Goal: Task Accomplishment & Management: Use online tool/utility

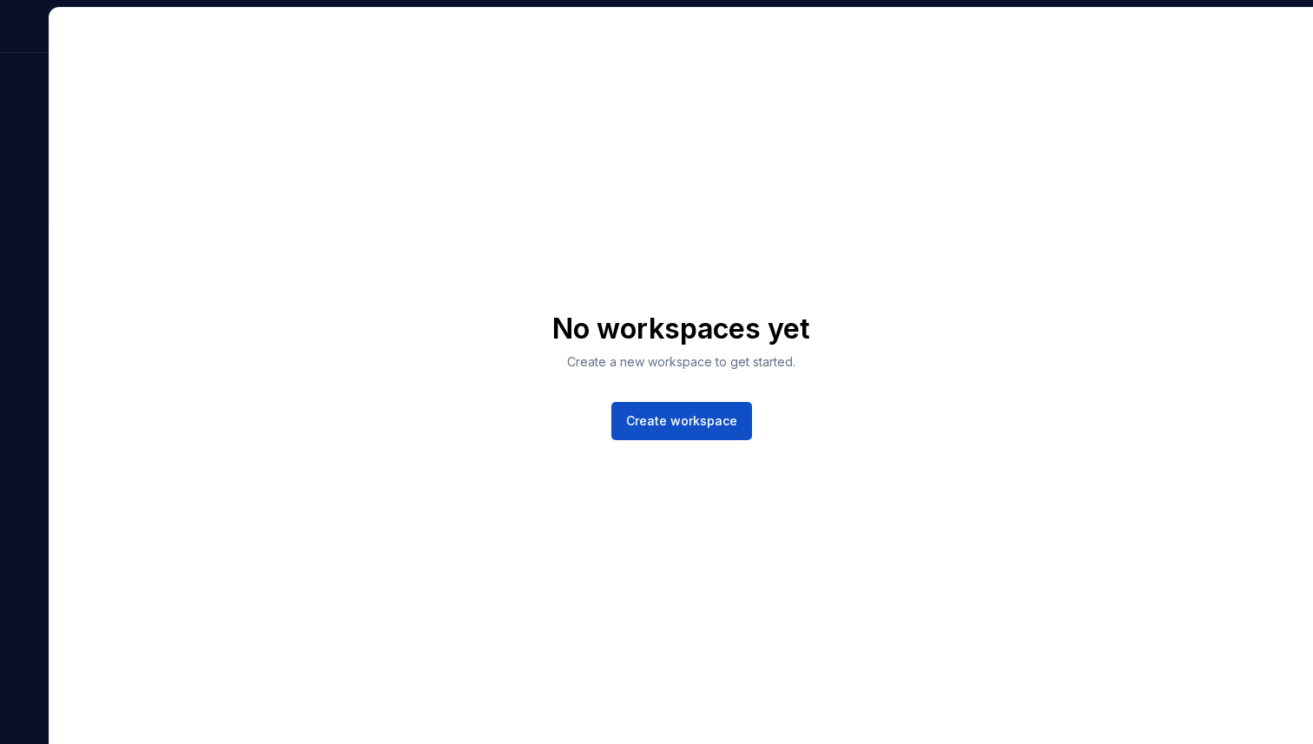
click at [912, 224] on div "No workspaces yet Create a new workspace to get started. Create workspace" at bounding box center [682, 376] width 1264 height 736
click at [23, 28] on div at bounding box center [24, 30] width 49 height 45
click at [977, 35] on div "No workspaces yet Create a new workspace to get started. Create workspace" at bounding box center [682, 376] width 1264 height 736
click at [882, 193] on div "No workspaces yet Create a new workspace to get started. Create workspace" at bounding box center [682, 376] width 1264 height 736
click at [677, 406] on button "Create workspace" at bounding box center [681, 421] width 141 height 38
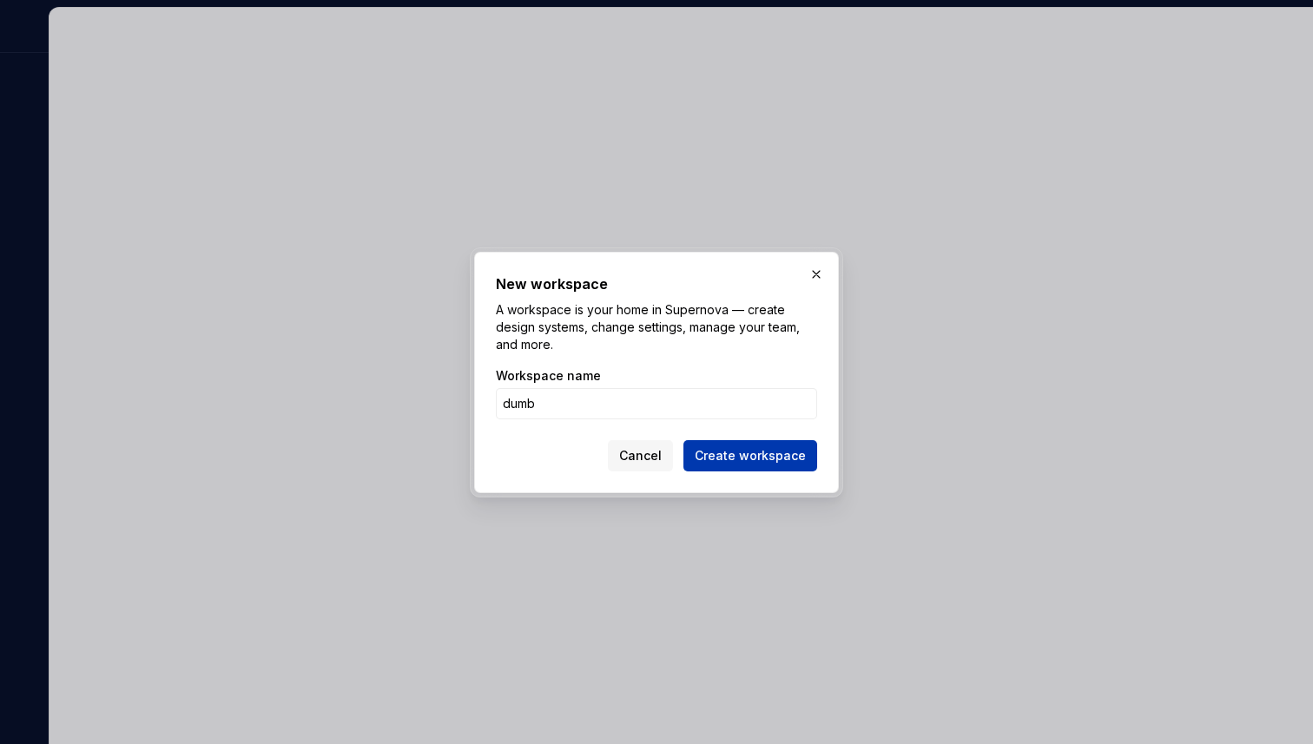
type input "dumb"
click at [793, 449] on span "Create workspace" at bounding box center [750, 455] width 111 height 17
